Goal: Transaction & Acquisition: Purchase product/service

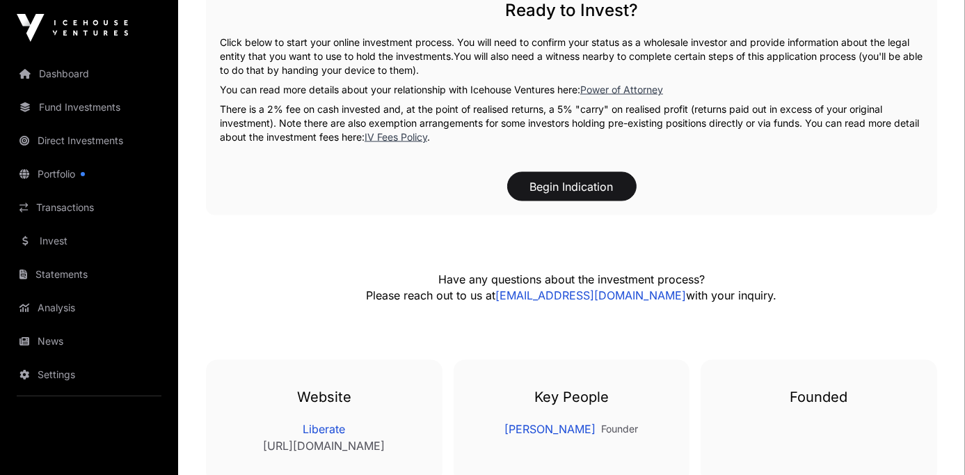
scroll to position [2085, 0]
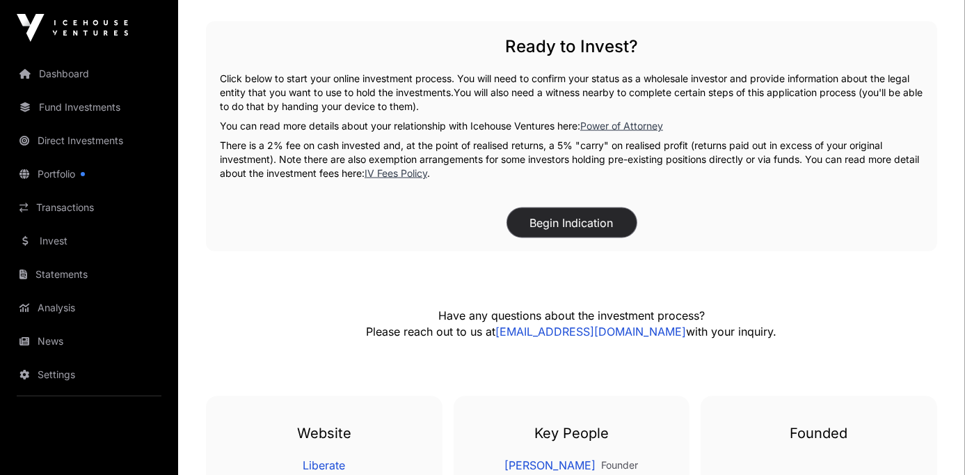
click at [569, 221] on button "Begin Indication" at bounding box center [571, 222] width 129 height 29
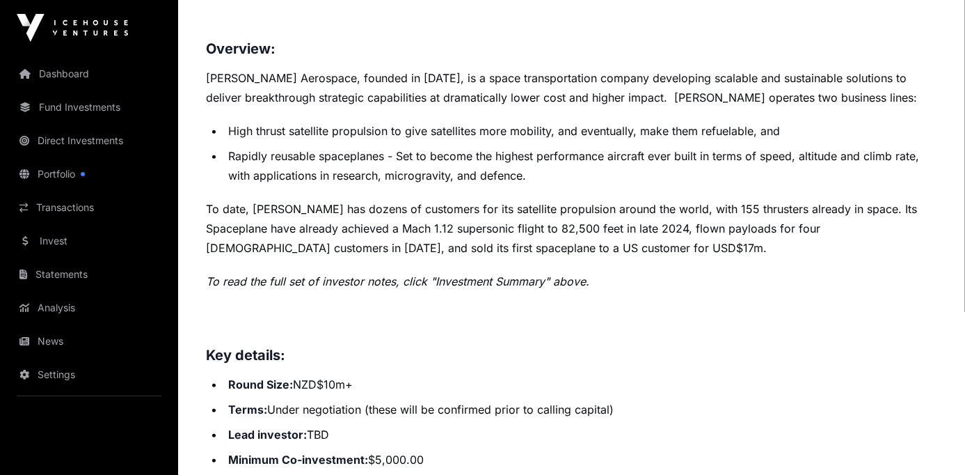
scroll to position [587, 0]
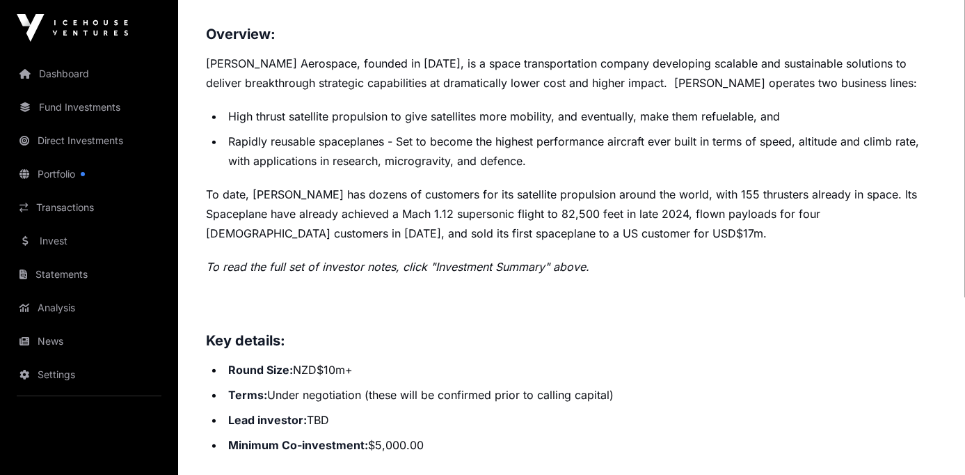
click at [658, 319] on h3 at bounding box center [571, 310] width 731 height 22
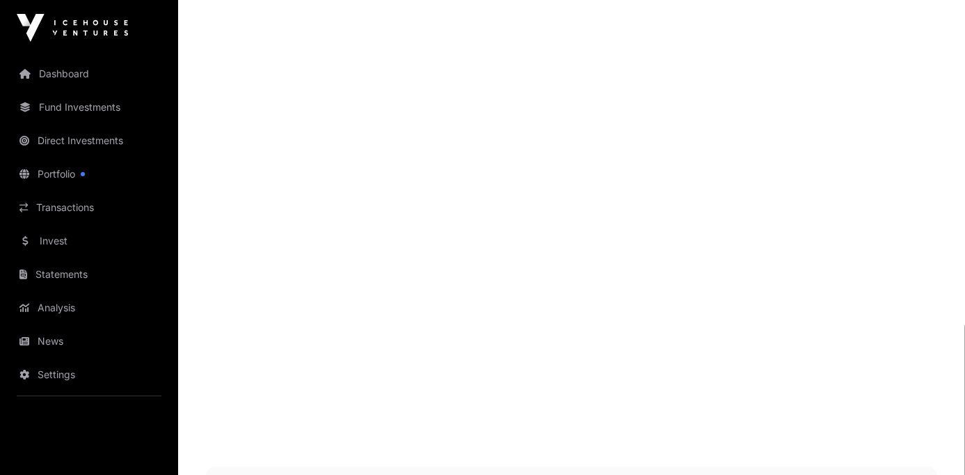
scroll to position [1606, 0]
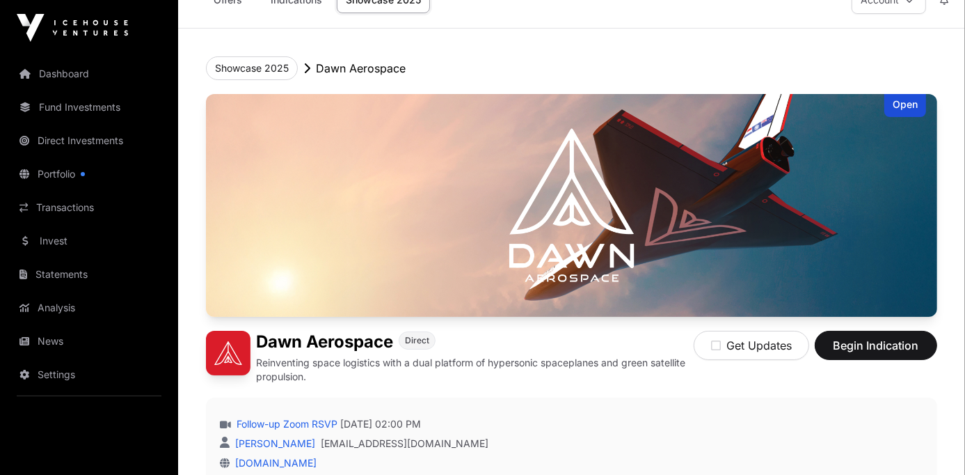
scroll to position [21, 0]
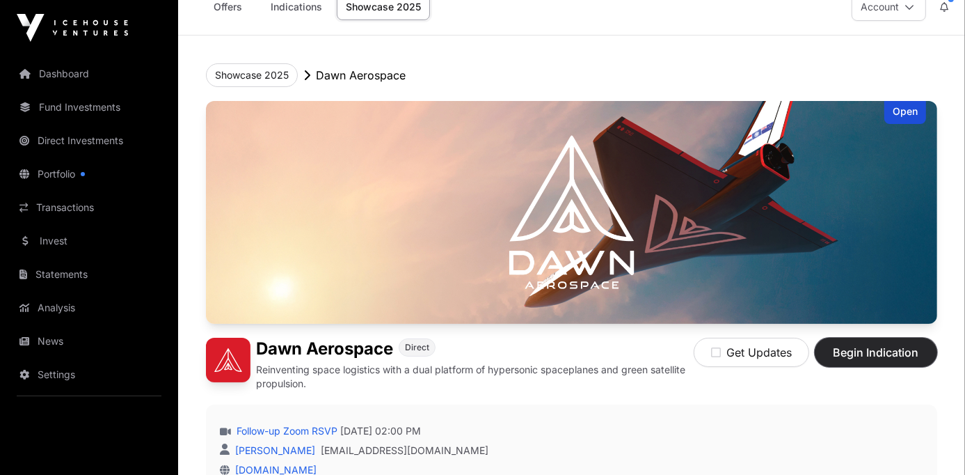
click at [853, 355] on span "Begin Indication" at bounding box center [876, 352] width 88 height 17
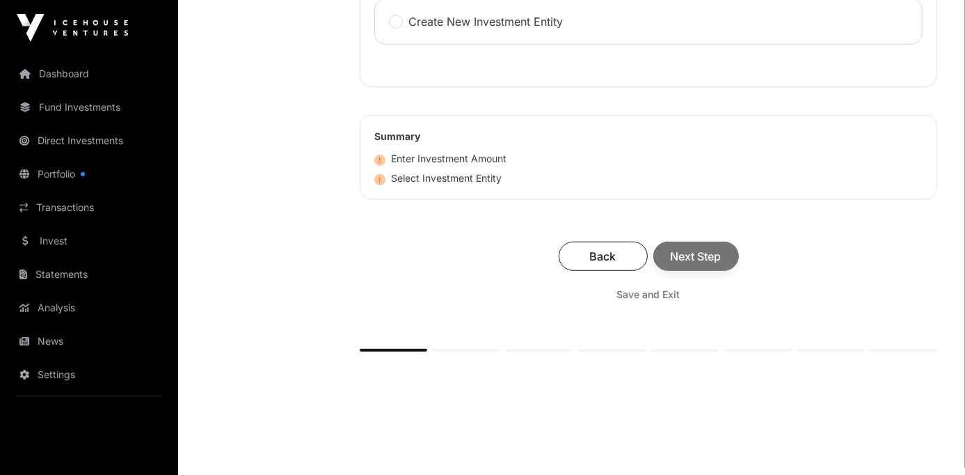
scroll to position [768, 0]
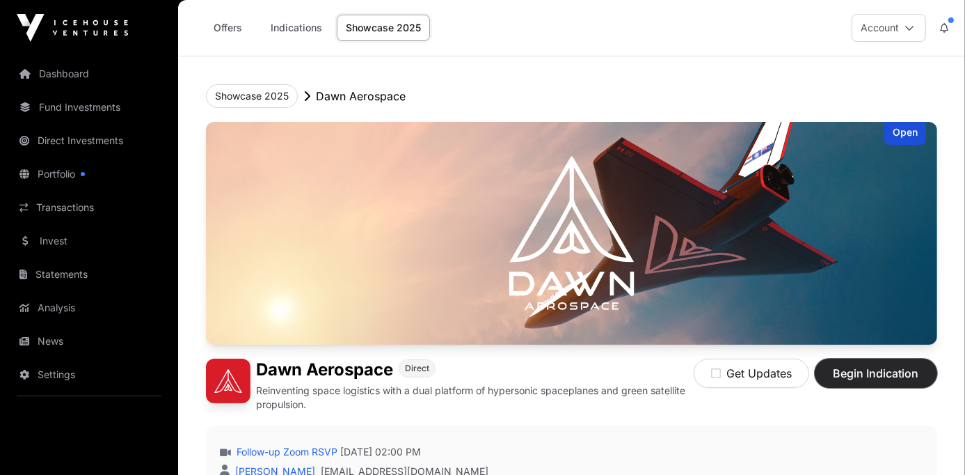
click at [884, 368] on span "Begin Indication" at bounding box center [876, 373] width 88 height 17
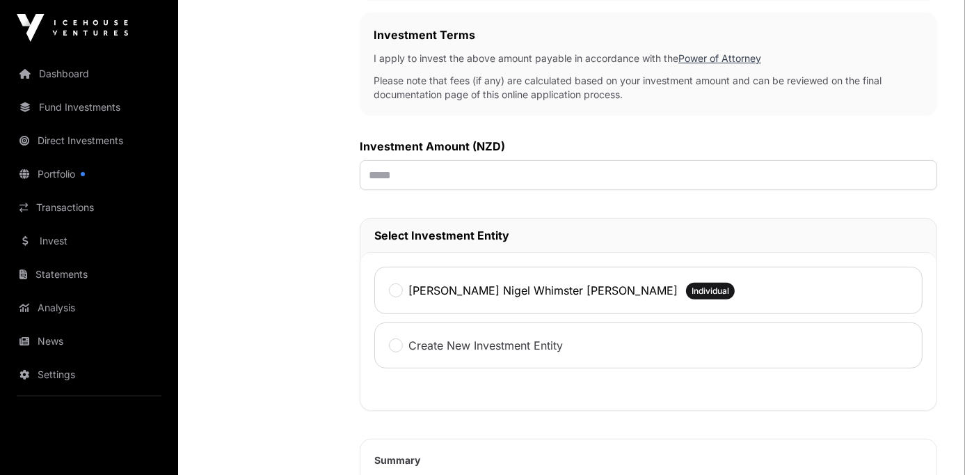
scroll to position [451, 0]
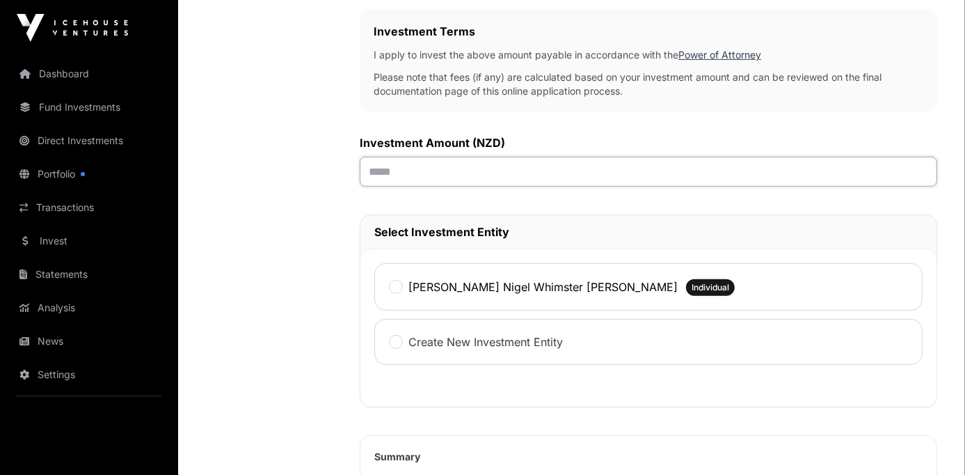
click at [415, 171] on input "text" at bounding box center [649, 172] width 578 height 30
